Goal: Transaction & Acquisition: Purchase product/service

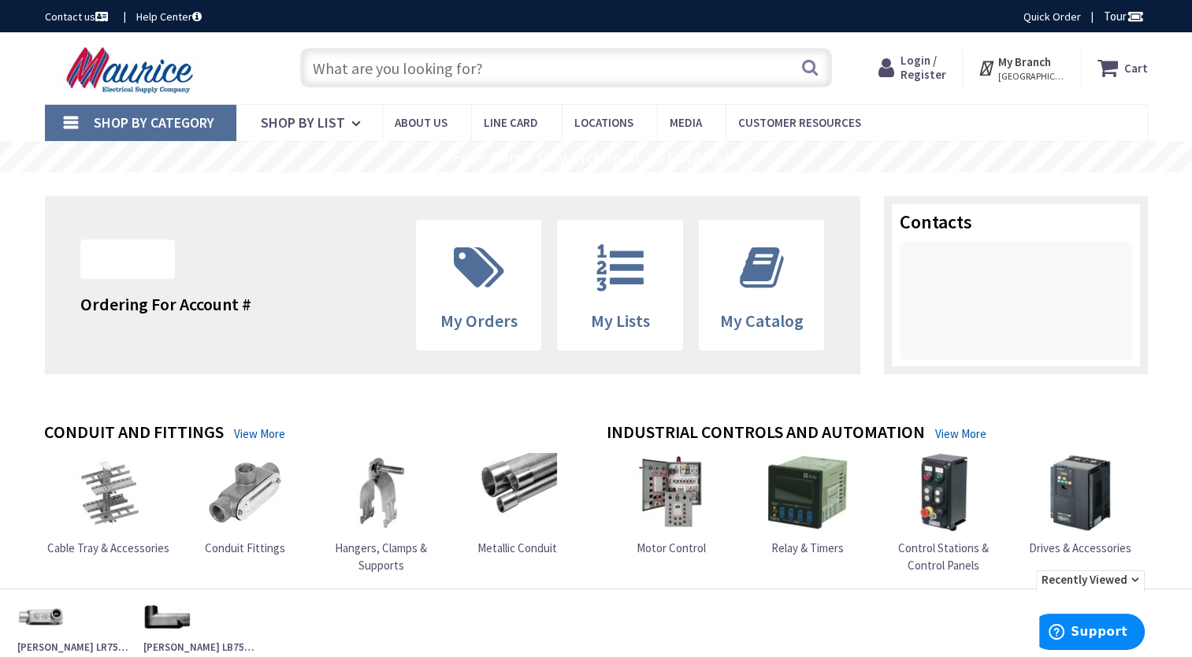
click at [448, 71] on input "text" at bounding box center [566, 67] width 532 height 39
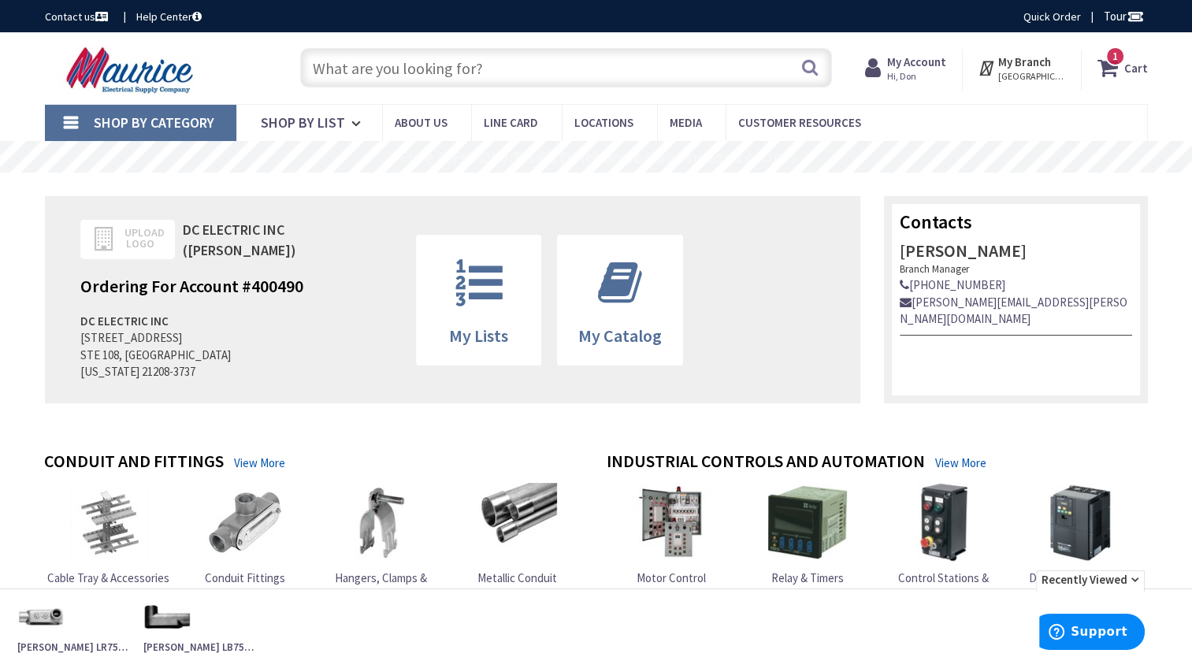
click at [268, 533] on img at bounding box center [245, 522] width 79 height 79
click at [505, 61] on input "text" at bounding box center [566, 67] width 532 height 39
click at [566, 61] on input "text" at bounding box center [566, 67] width 532 height 39
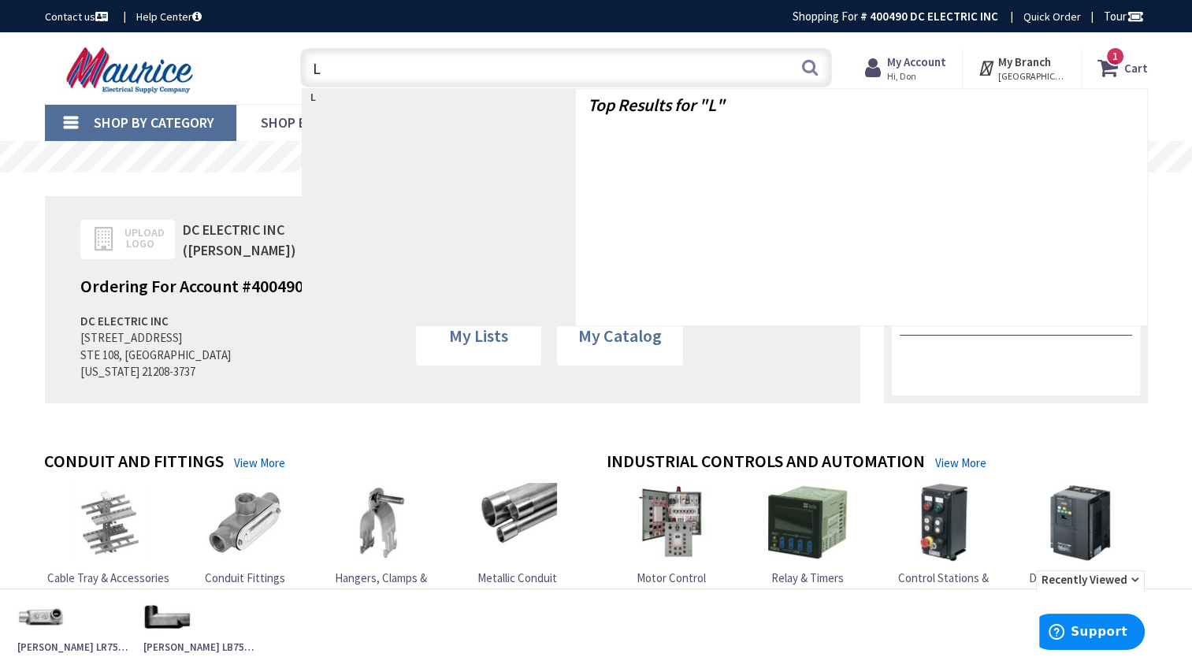
type input "LL"
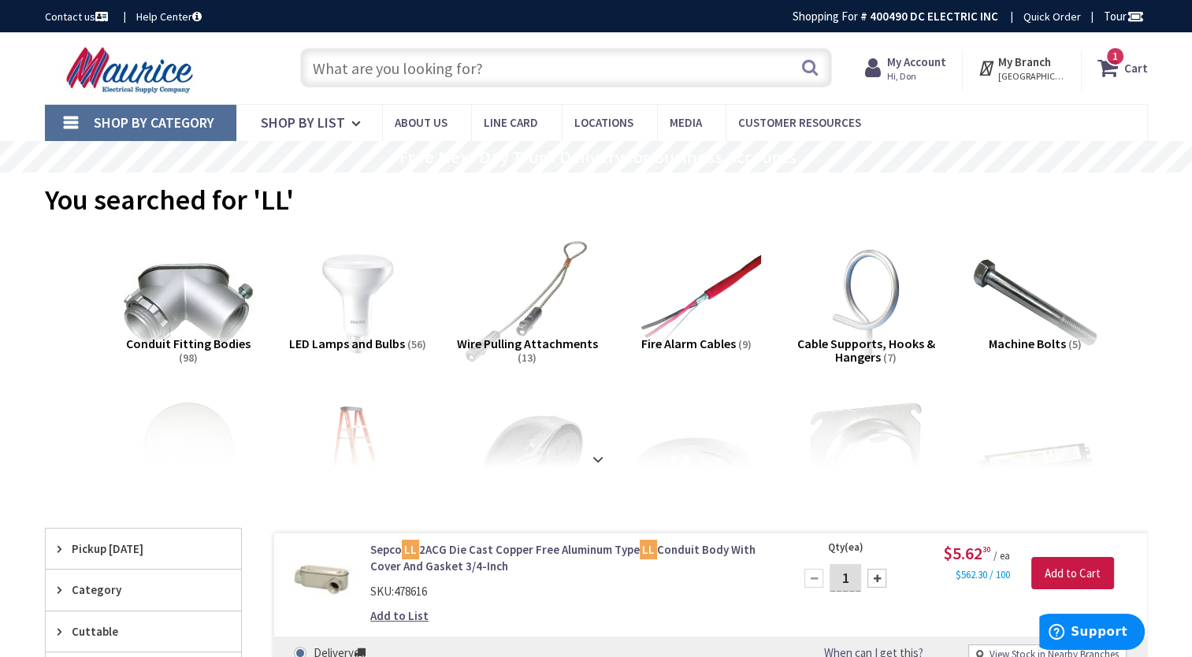
click at [454, 65] on input "text" at bounding box center [566, 67] width 532 height 39
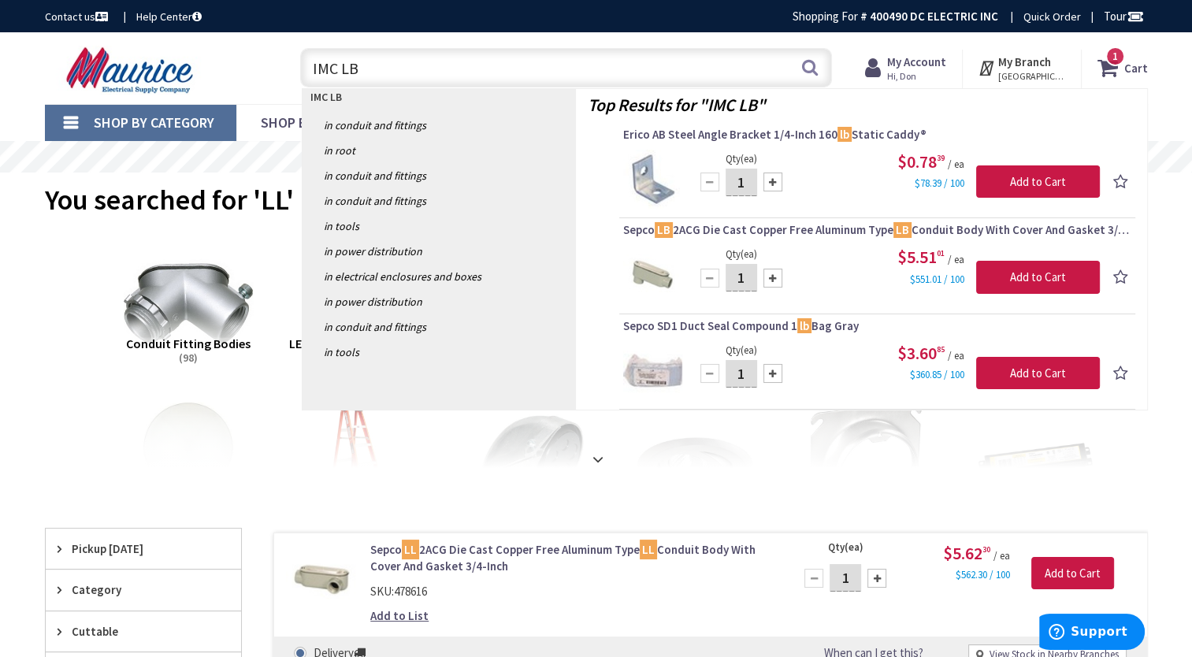
click at [486, 66] on input "IMC LB" at bounding box center [566, 67] width 532 height 39
type input "I"
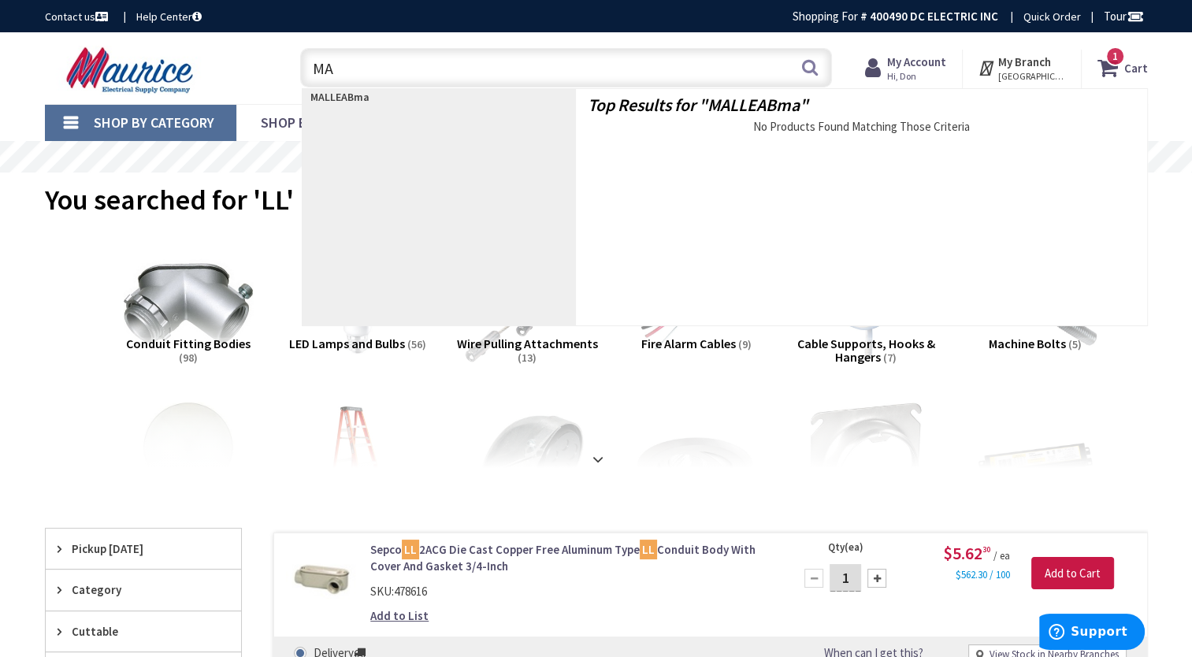
type input "M"
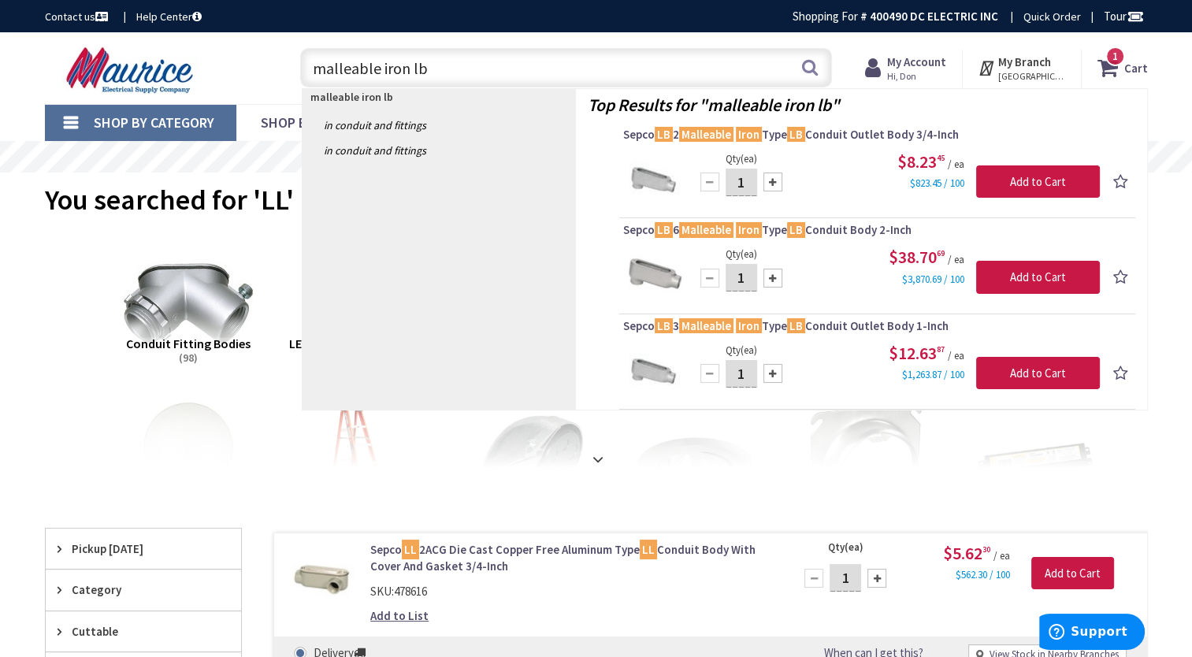
type input "malleable iron lb"
click at [655, 161] on img at bounding box center [652, 179] width 59 height 59
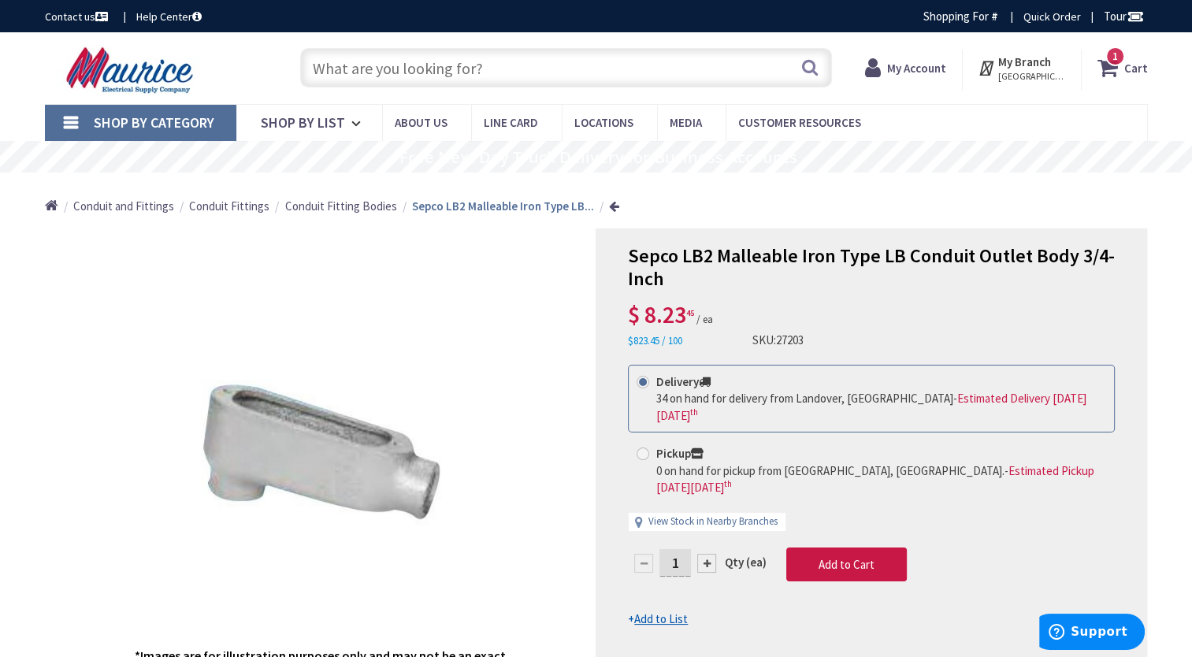
scroll to position [341, 0]
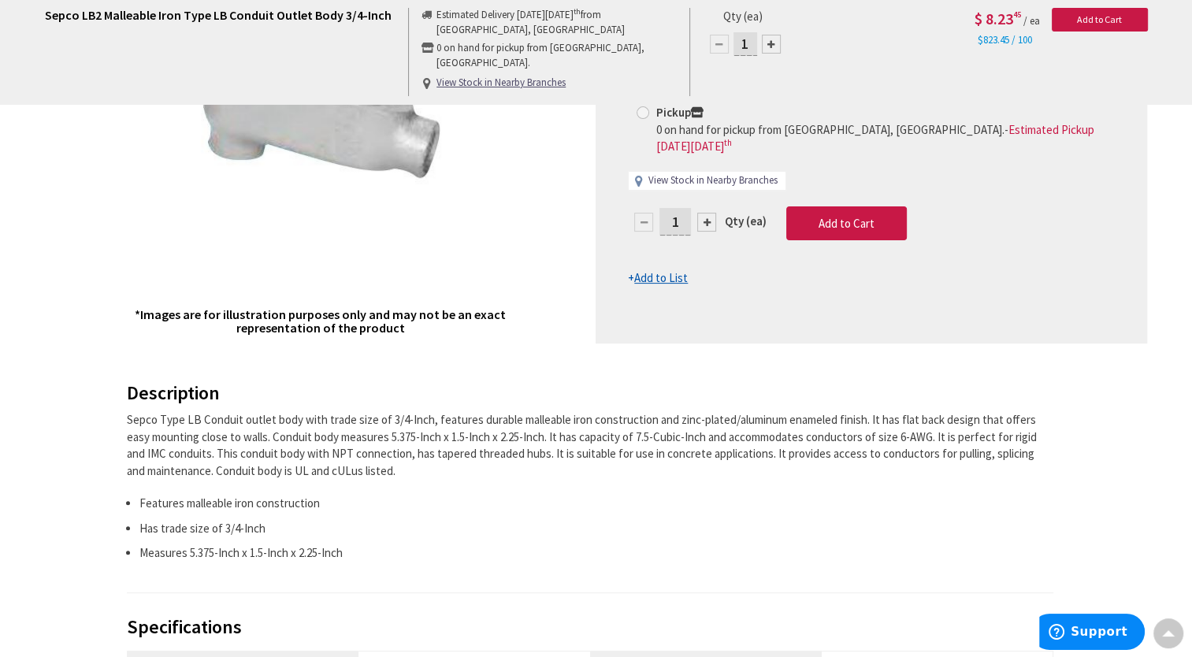
click at [715, 178] on link "View Stock in Nearby Branches" at bounding box center [712, 180] width 129 height 15
click at [691, 173] on link "View Stock in Nearby Branches" at bounding box center [712, 180] width 129 height 15
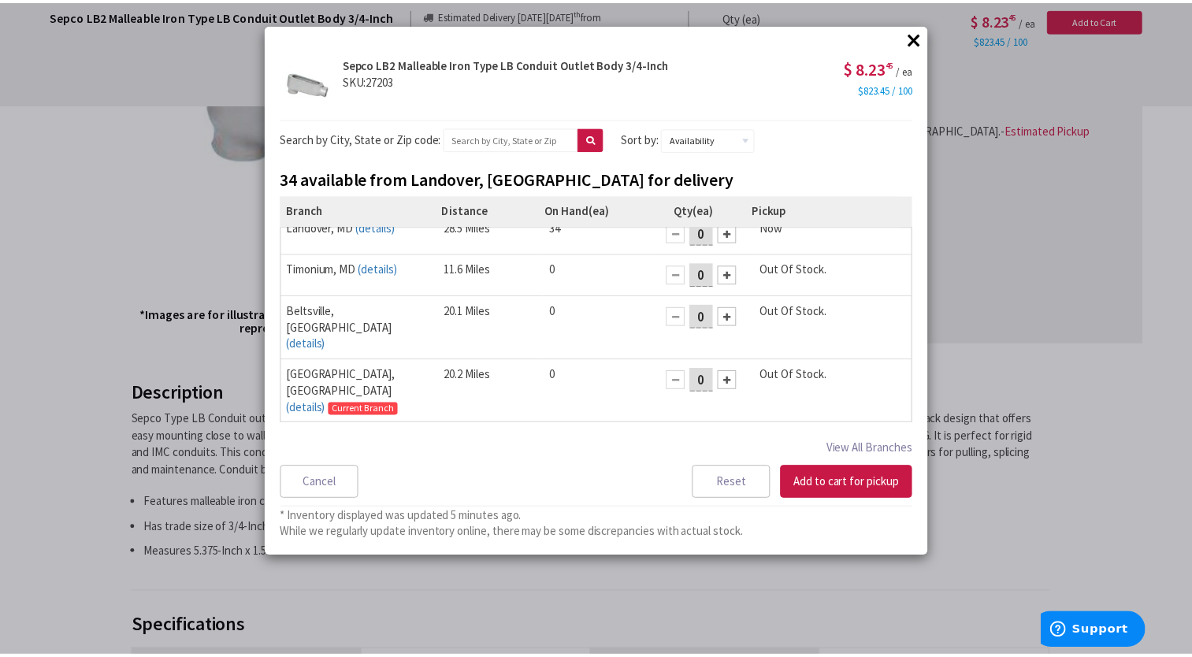
scroll to position [20, 0]
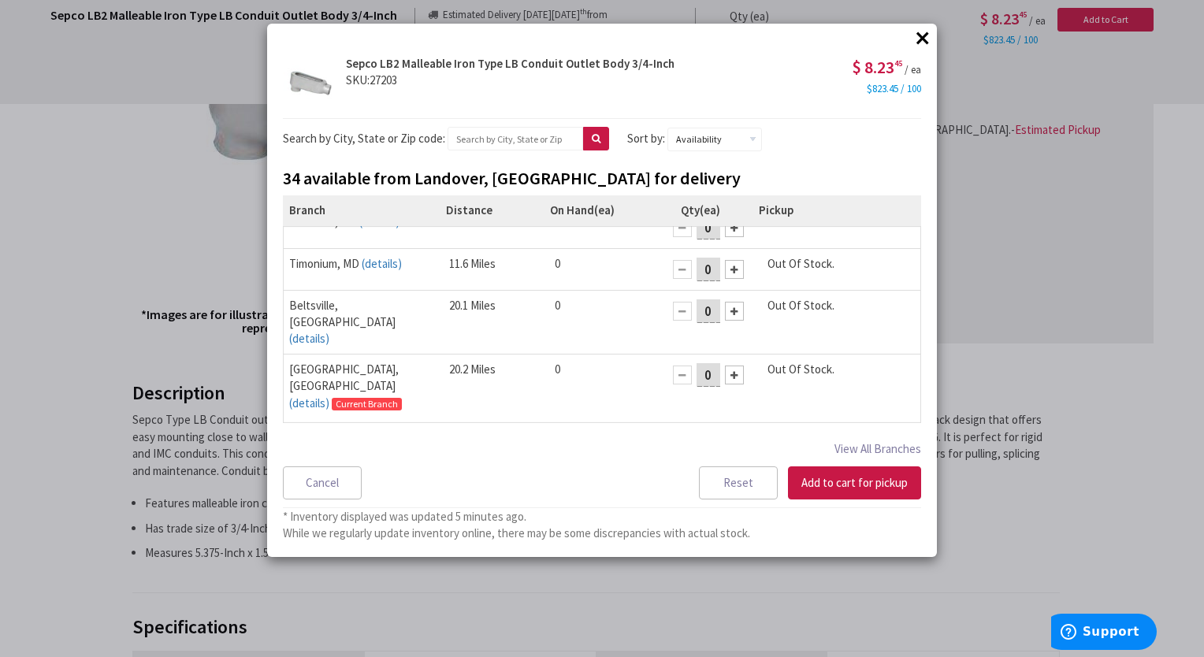
click at [920, 32] on button "×" at bounding box center [923, 38] width 24 height 24
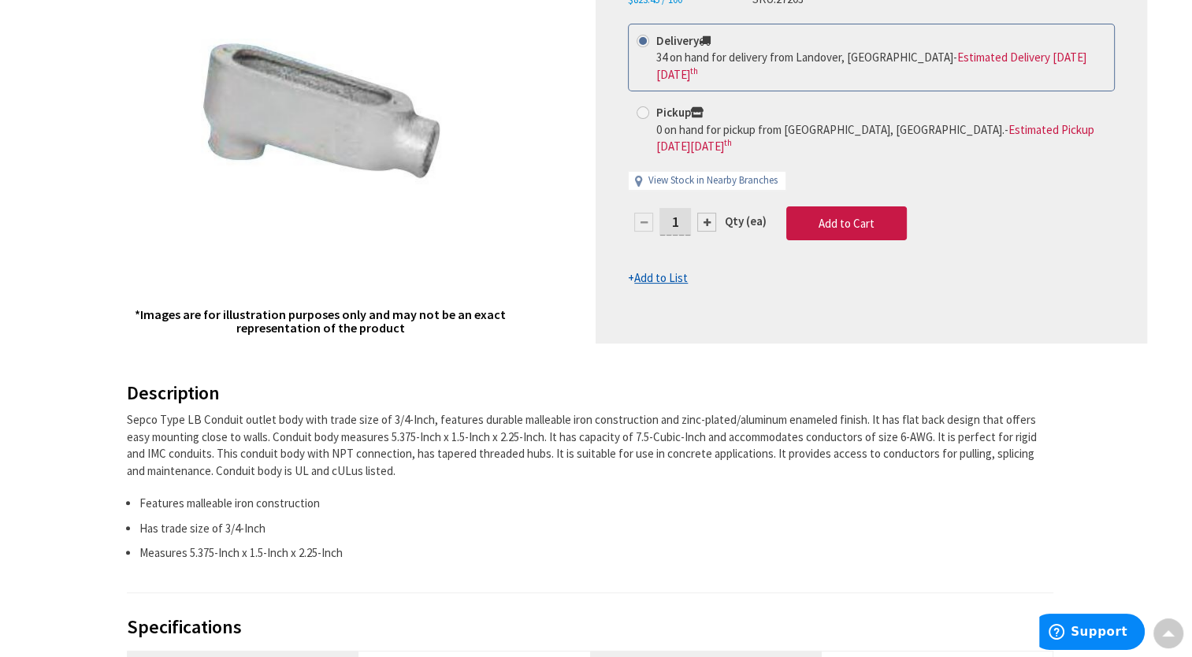
scroll to position [0, 0]
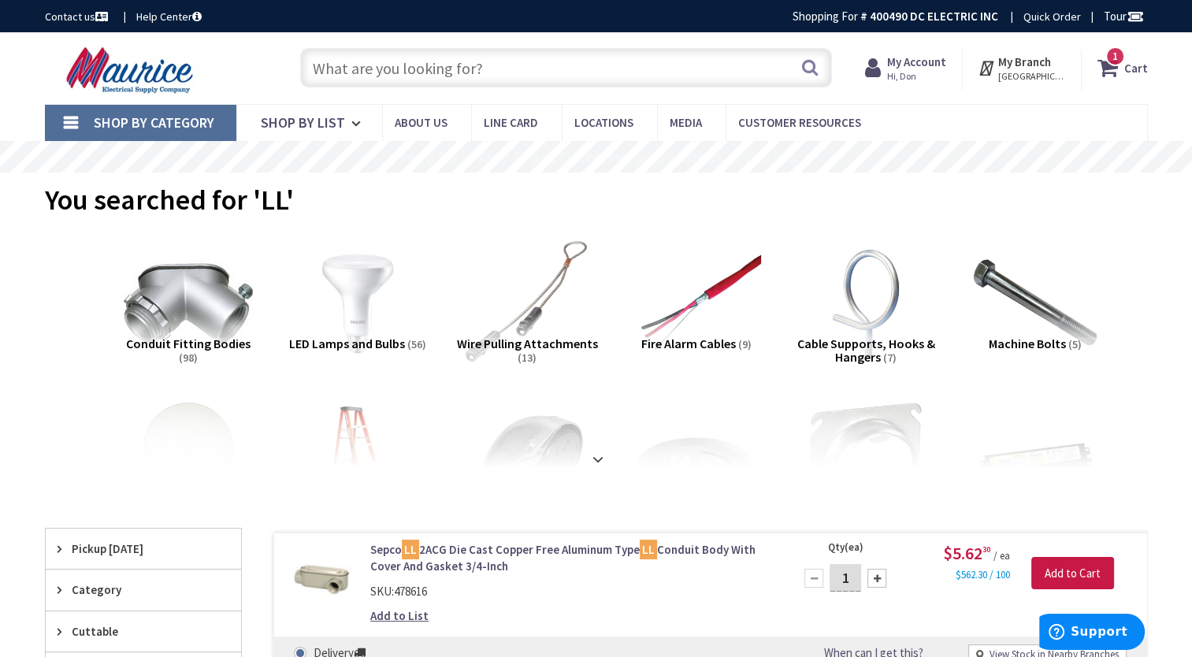
click at [366, 77] on input "text" at bounding box center [566, 67] width 532 height 39
click at [389, 73] on input "text" at bounding box center [566, 67] width 532 height 39
click at [382, 70] on input "text" at bounding box center [566, 67] width 532 height 39
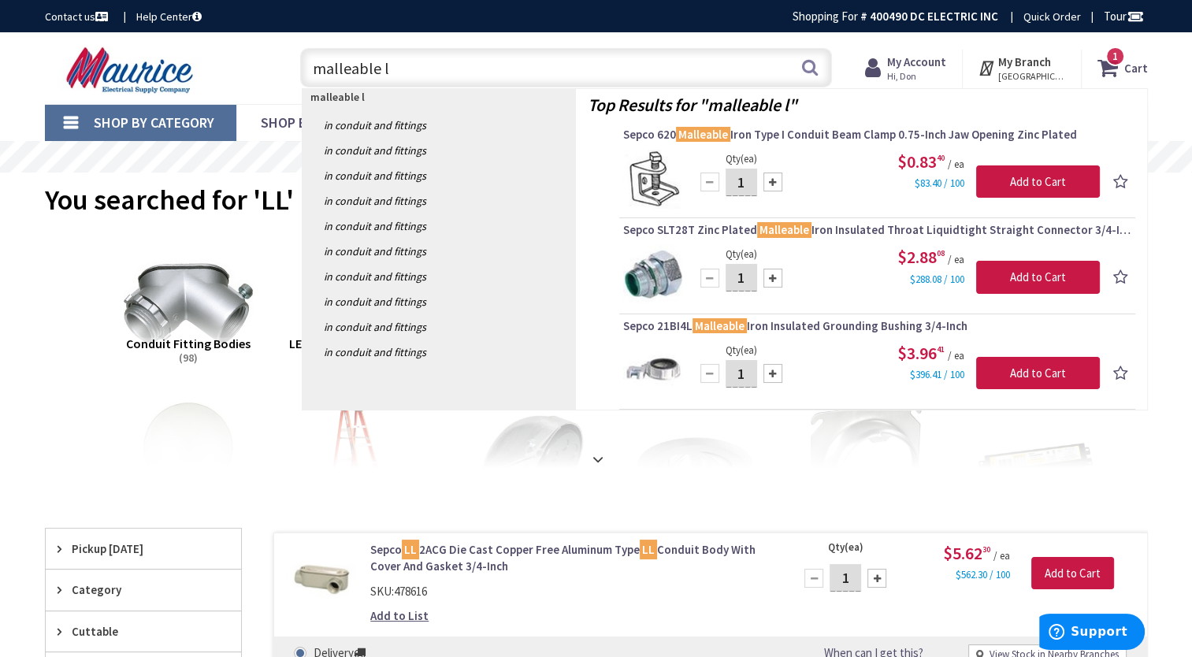
type input "malleable lb"
